Goal: Information Seeking & Learning: Learn about a topic

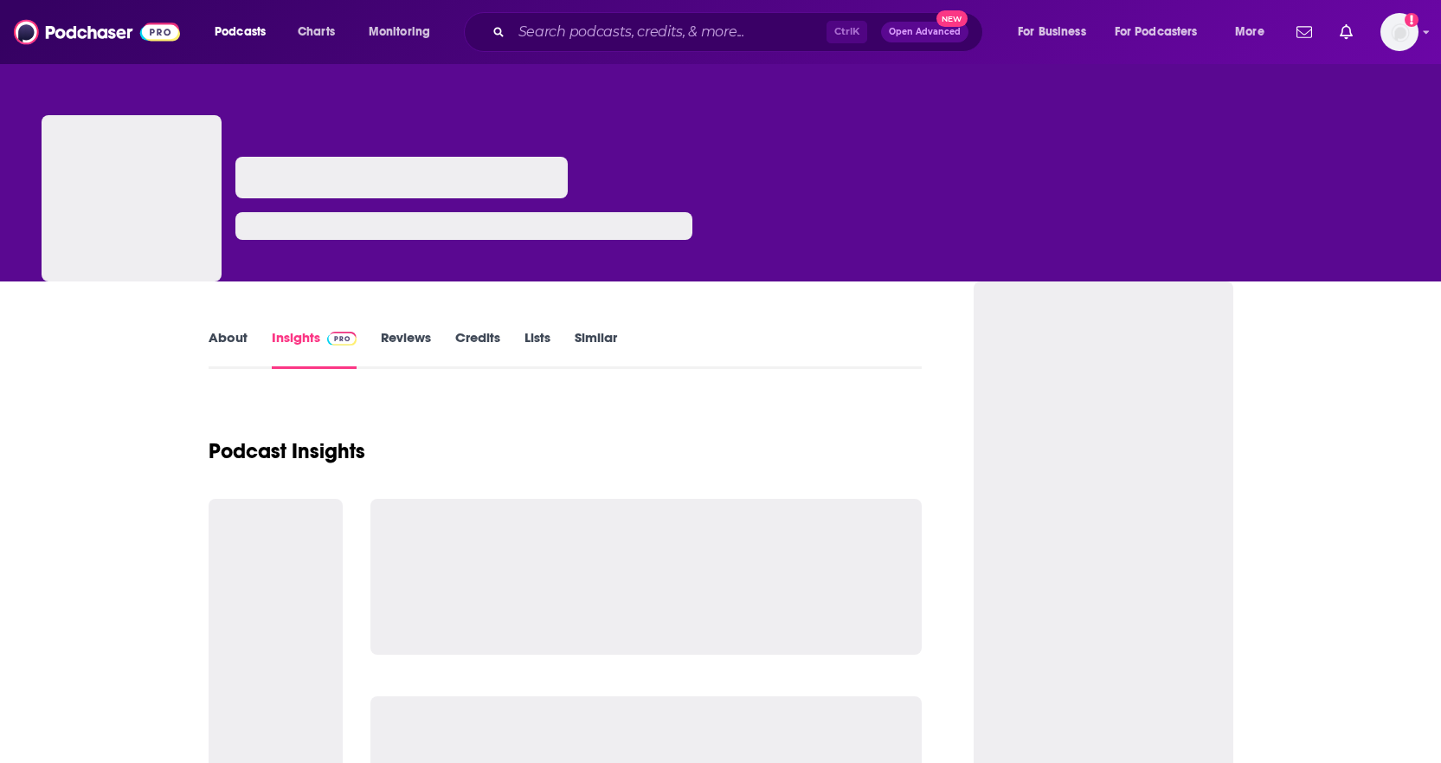
type input "[US_STATE] AI Network with [PERSON_NAME]"
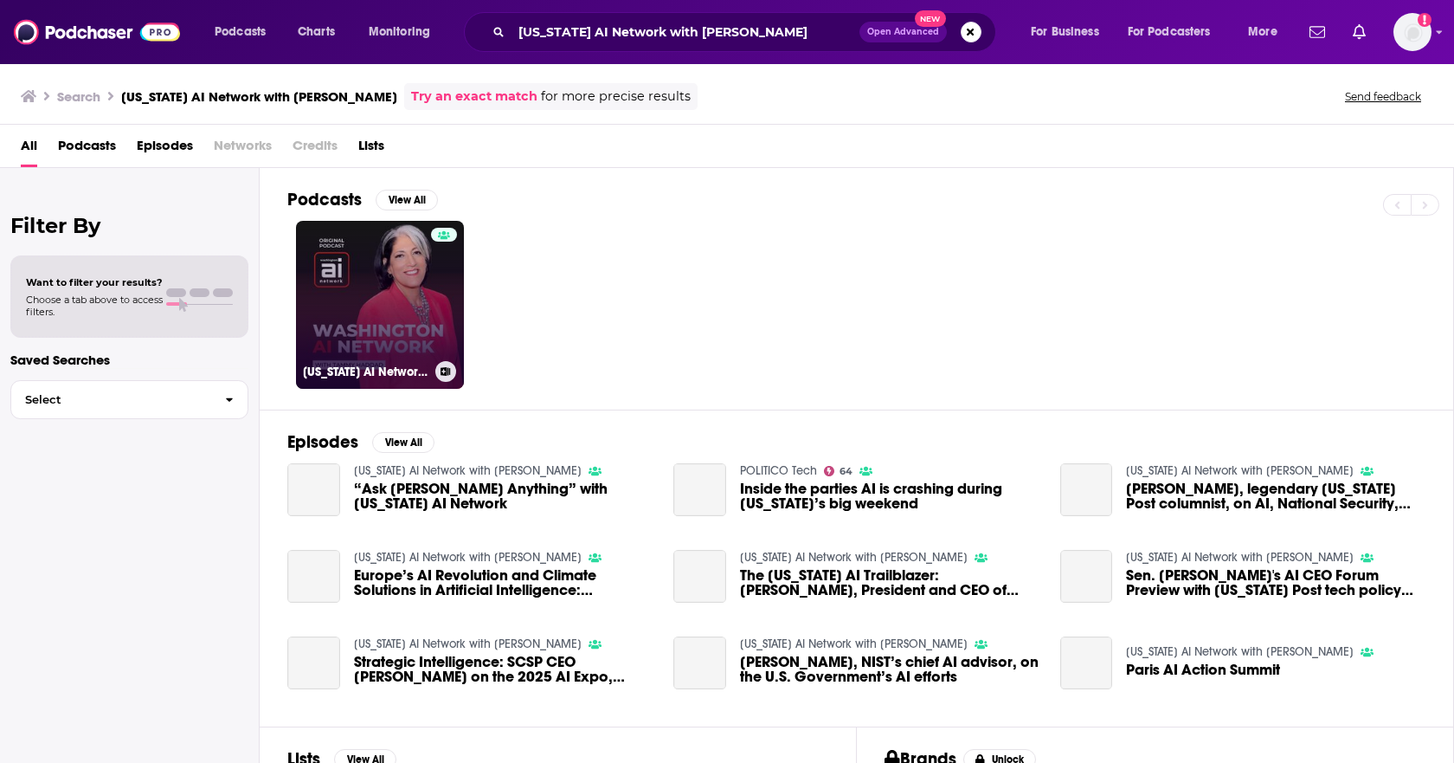
click at [321, 308] on link "[US_STATE] AI Network with [PERSON_NAME]" at bounding box center [380, 305] width 168 height 168
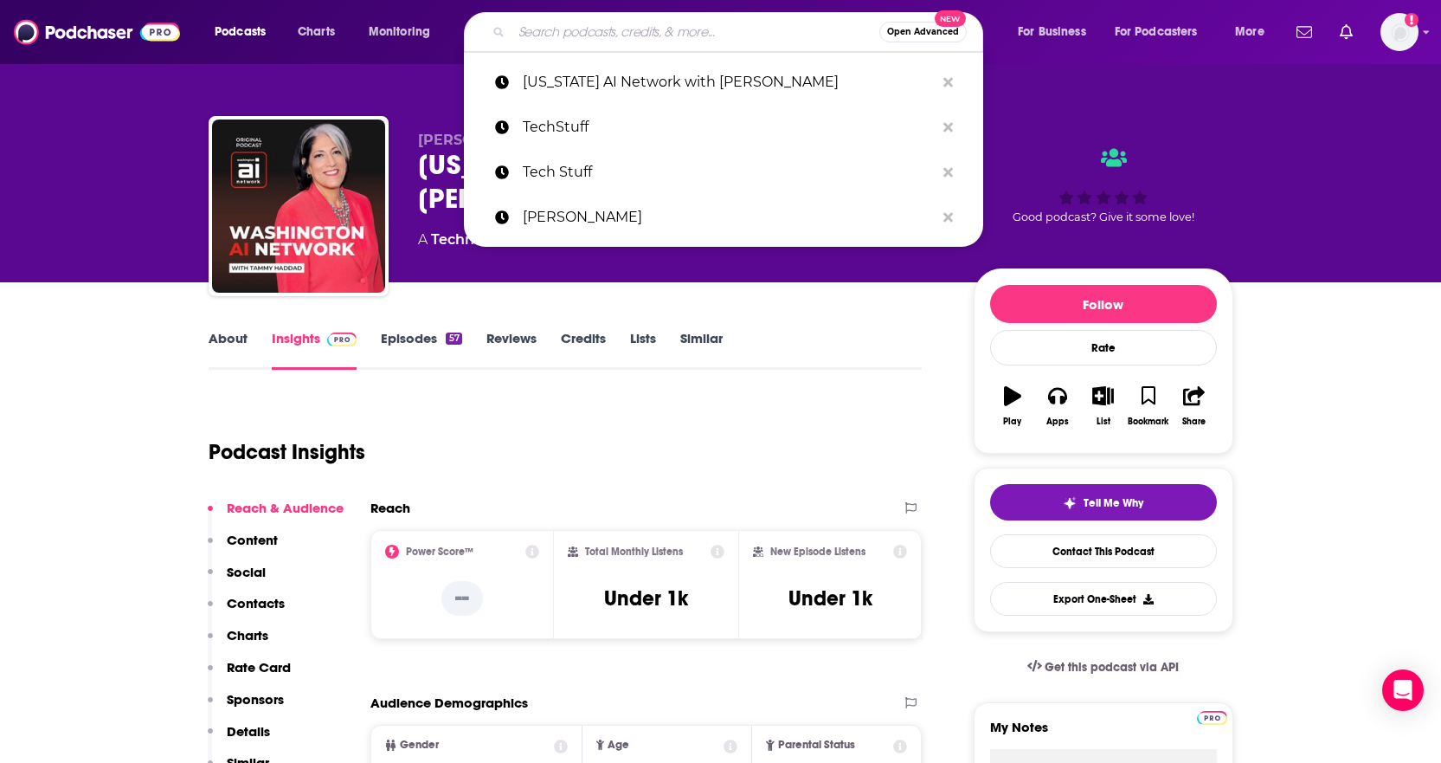
click at [660, 29] on input "Search podcasts, credits, & more..." at bounding box center [696, 32] width 368 height 28
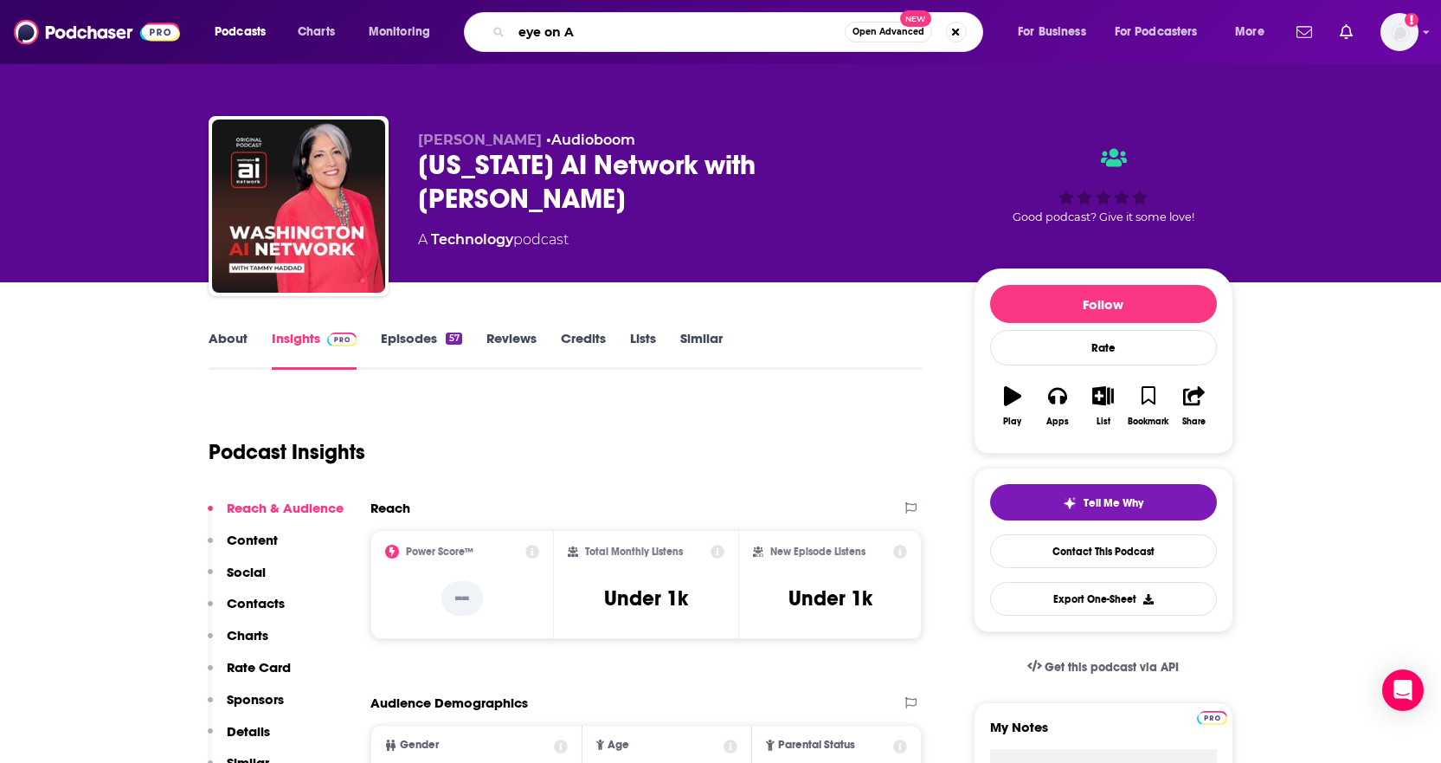
type input "eye on AI"
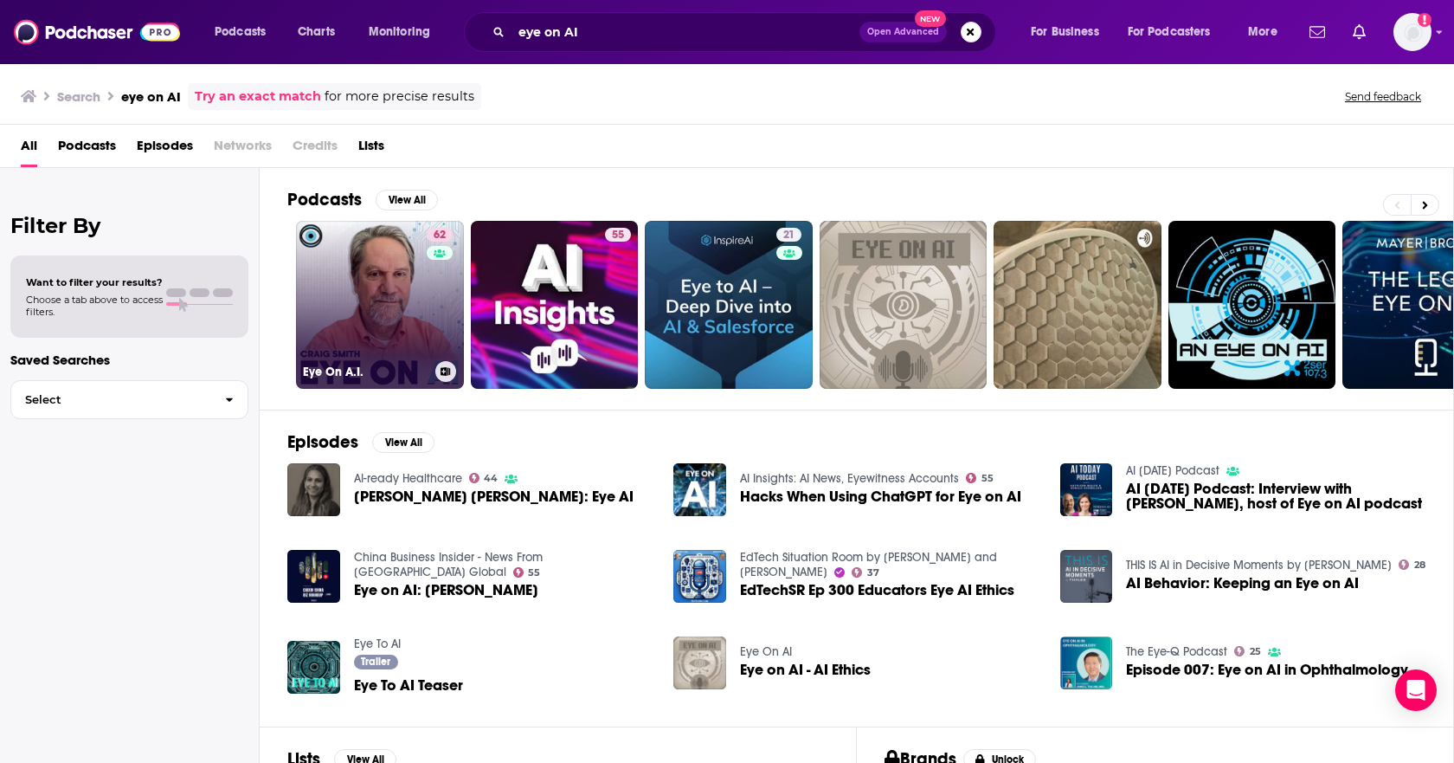
click at [338, 306] on link "62 Eye On A.I." at bounding box center [380, 305] width 168 height 168
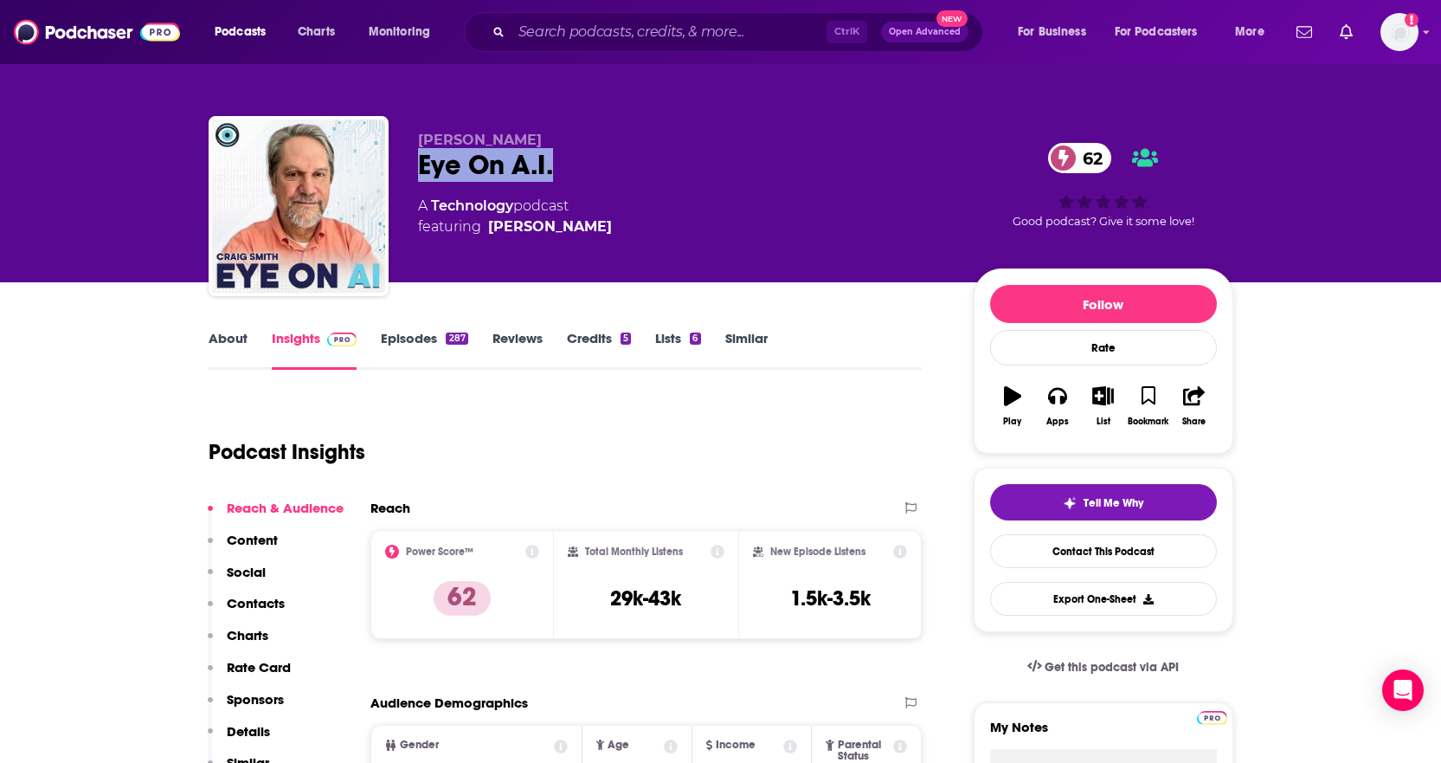
drag, startPoint x: 559, startPoint y: 161, endPoint x: 423, endPoint y: 157, distance: 136.0
click at [423, 157] on div "Eye On A.I. 62" at bounding box center [682, 165] width 528 height 34
copy h2 "Eye On A.I."
click at [584, 33] on input "Search podcasts, credits, & more..." at bounding box center [669, 32] width 315 height 28
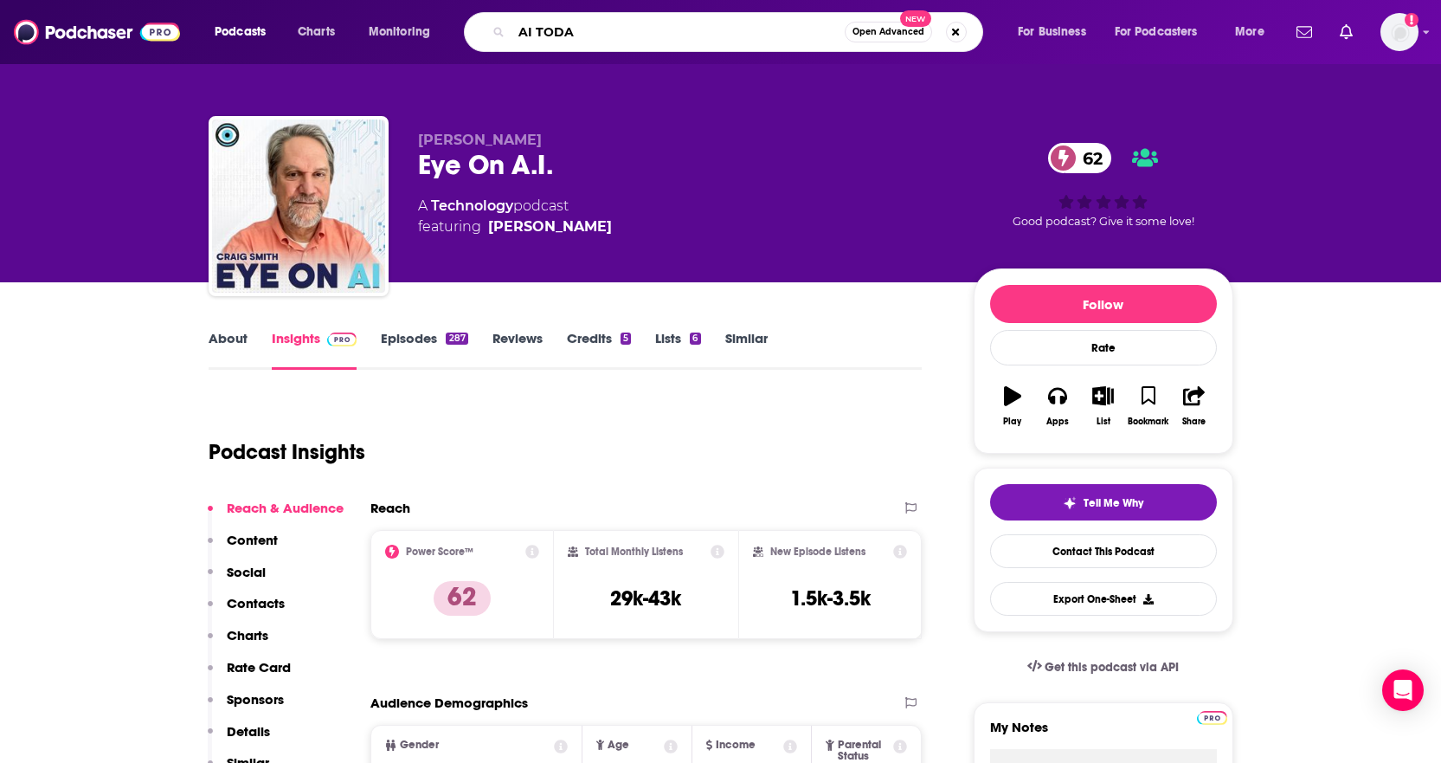
type input "AI [DATE]"
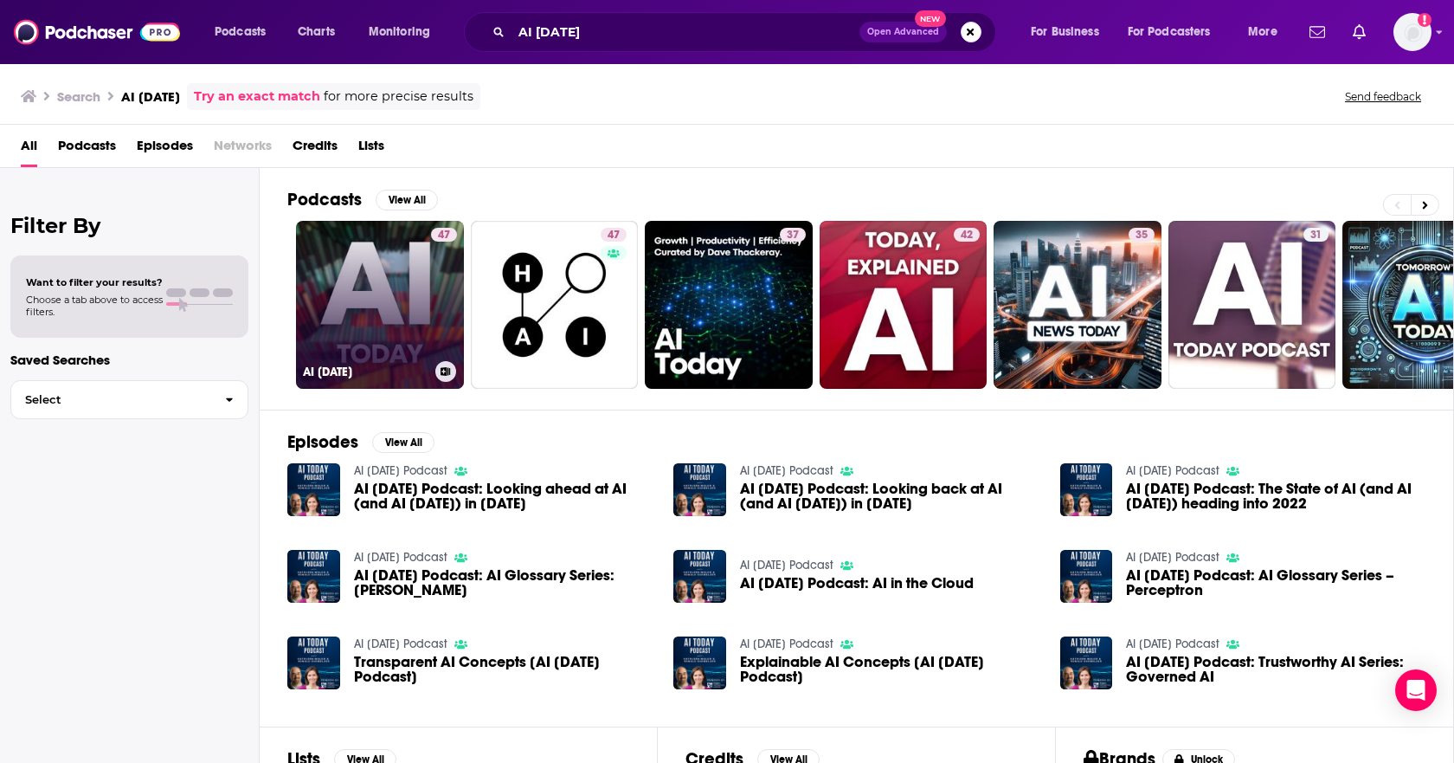
click at [390, 268] on link "47 AI [DATE]" at bounding box center [380, 305] width 168 height 168
